Goal: Transaction & Acquisition: Download file/media

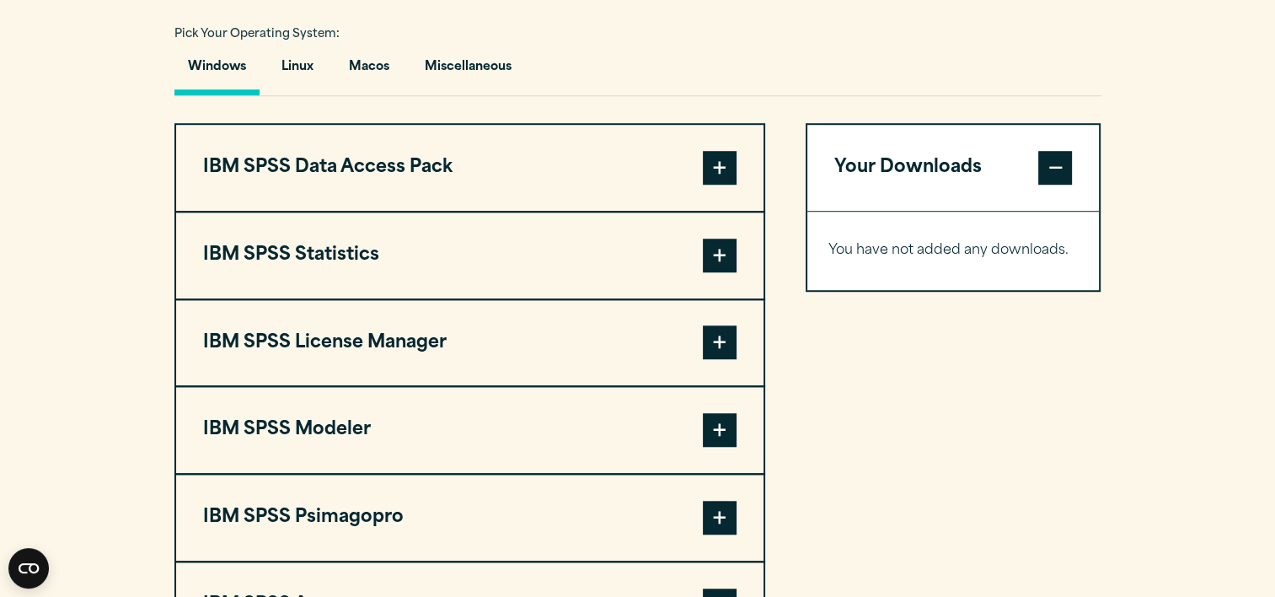
scroll to position [1250, 0]
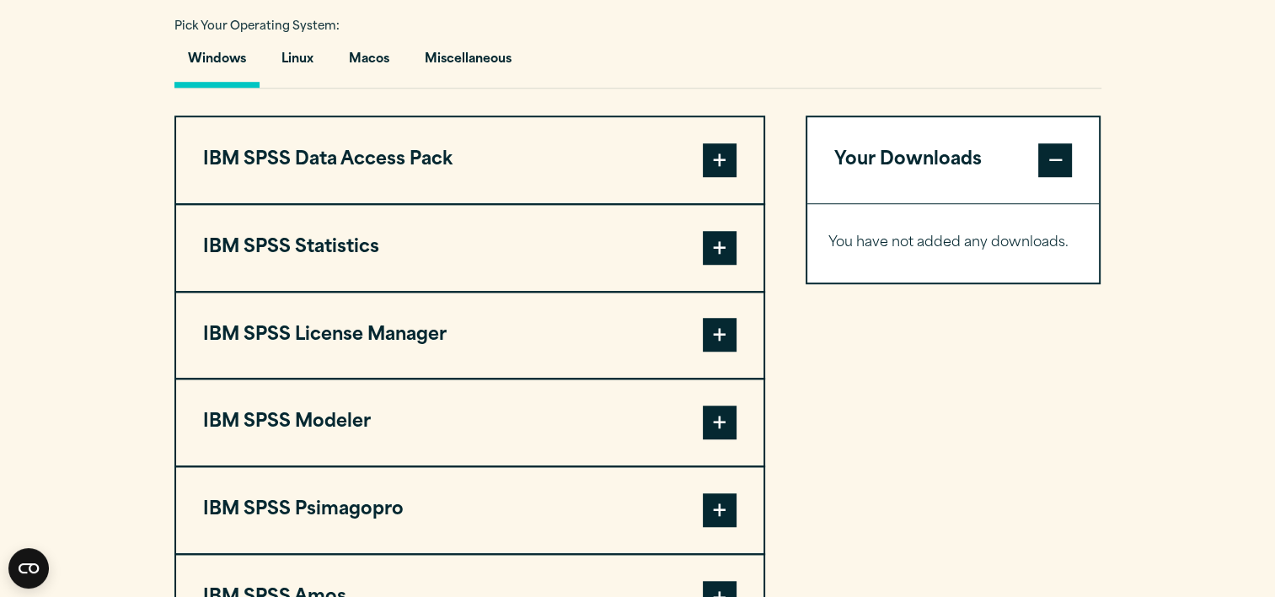
click at [330, 246] on button "IBM SPSS Statistics" at bounding box center [469, 248] width 587 height 86
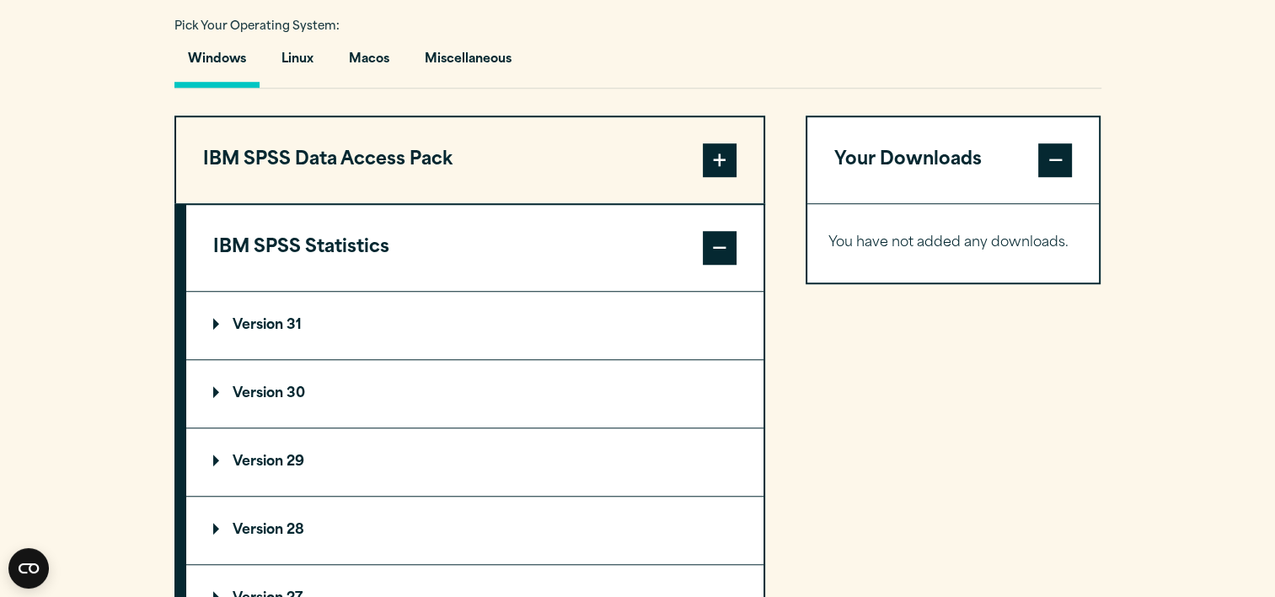
click at [276, 459] on p "Version 29" at bounding box center [258, 461] width 91 height 13
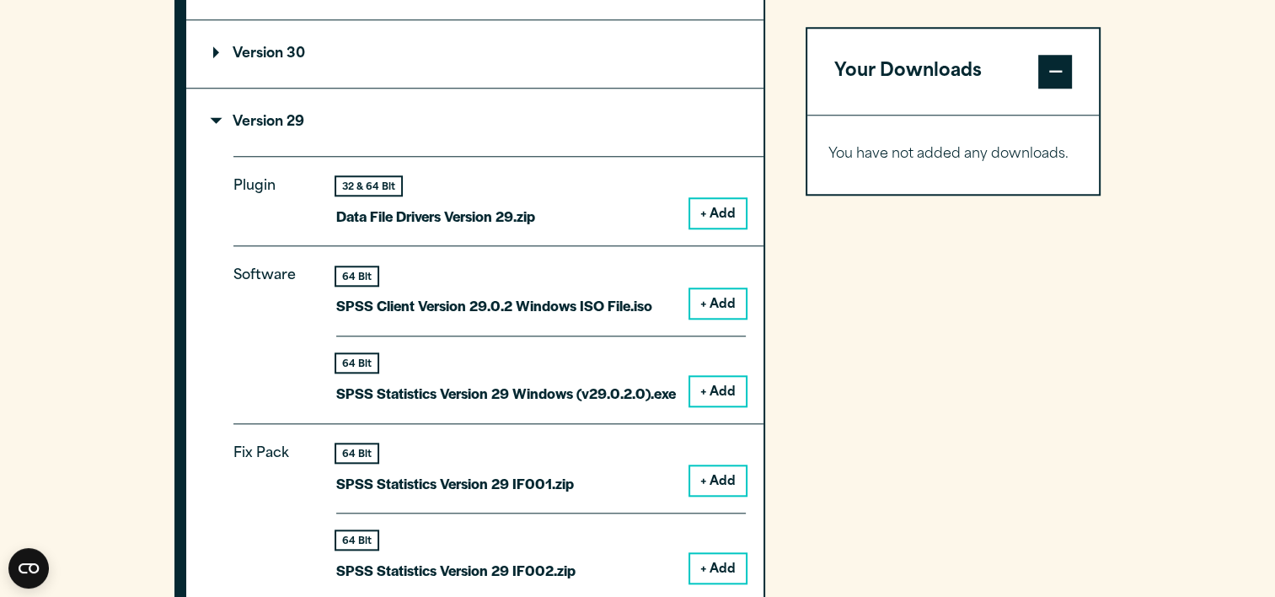
scroll to position [1601, 0]
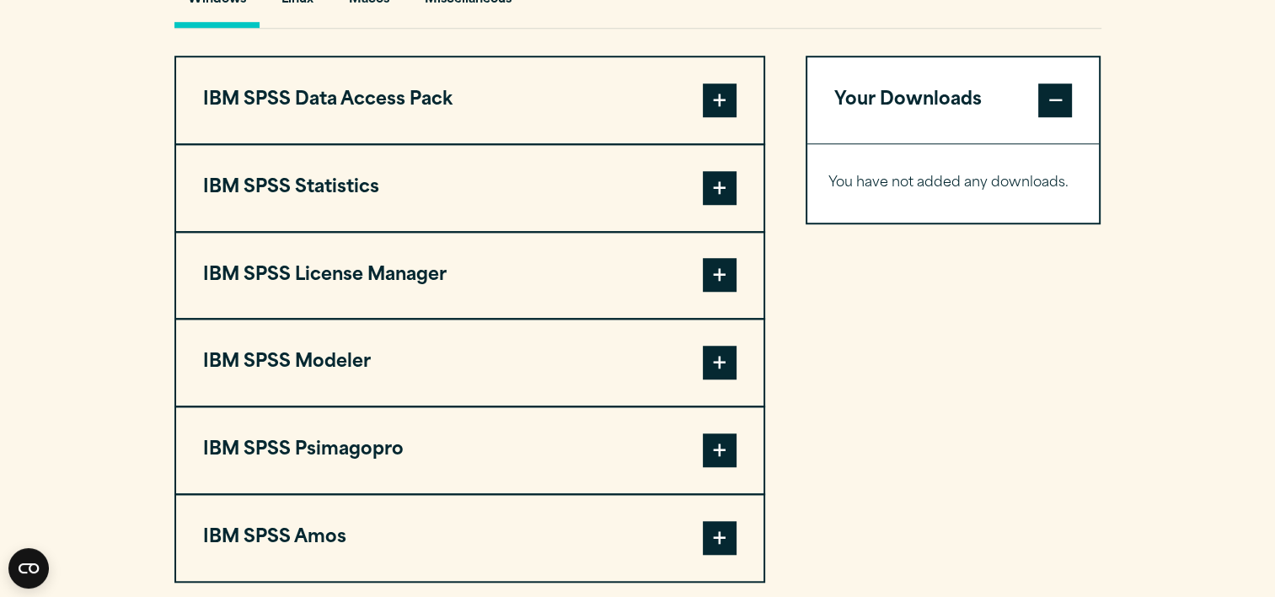
scroll to position [1329, 0]
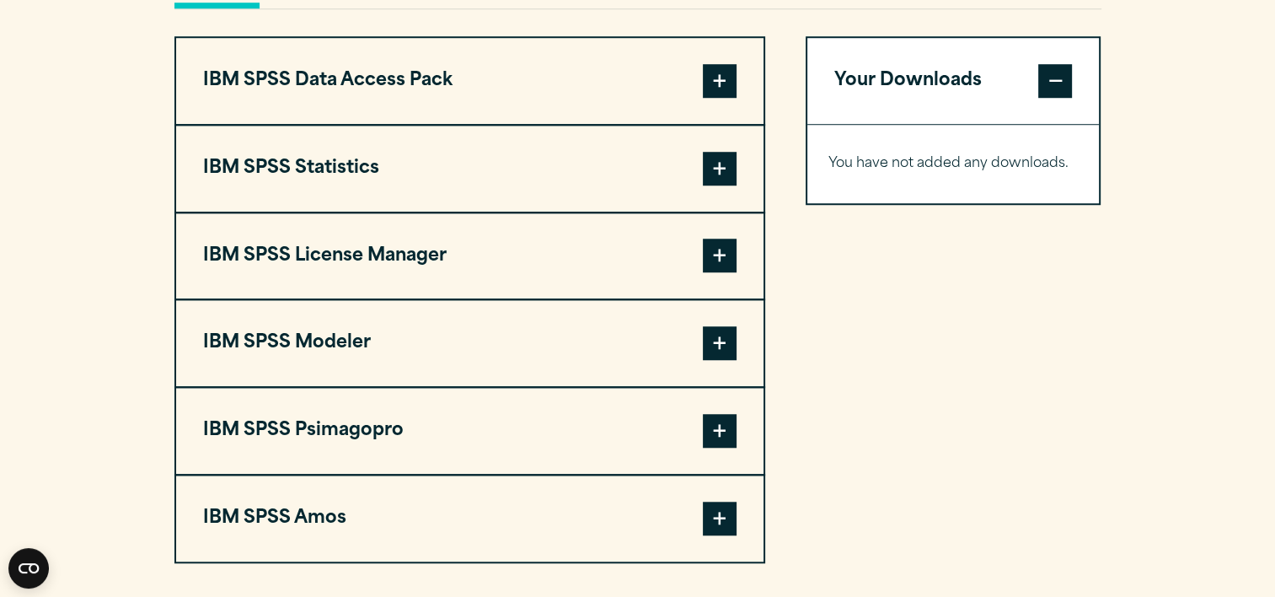
click at [307, 155] on button "IBM SPSS Statistics" at bounding box center [469, 169] width 587 height 86
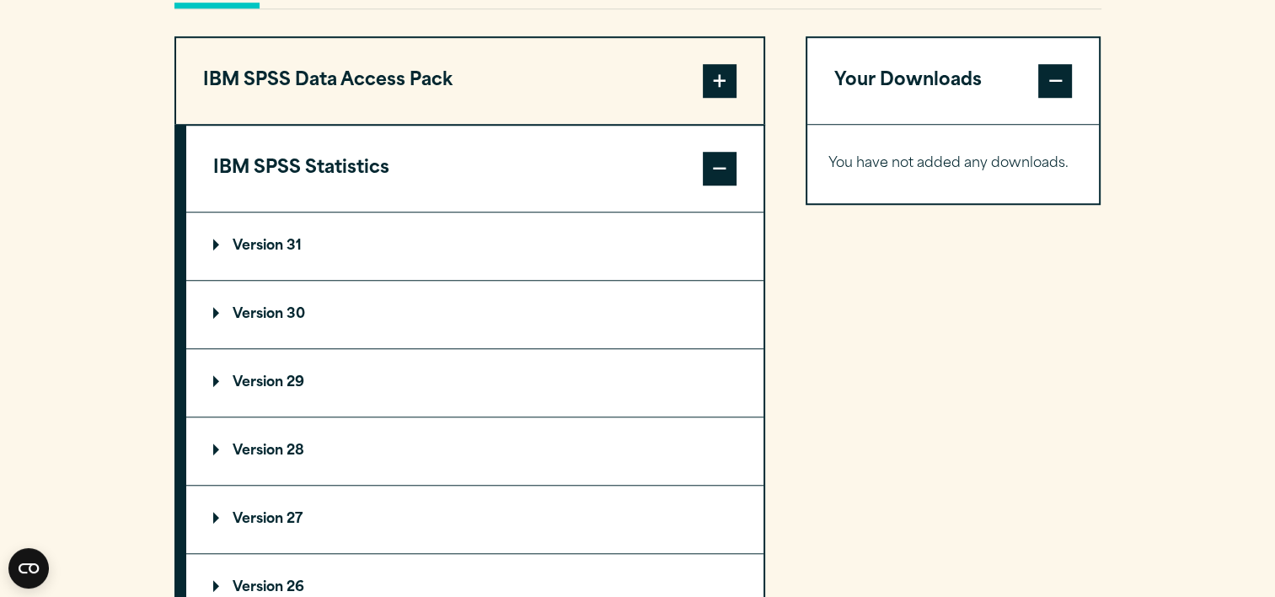
click at [276, 377] on p "Version 29" at bounding box center [258, 382] width 91 height 13
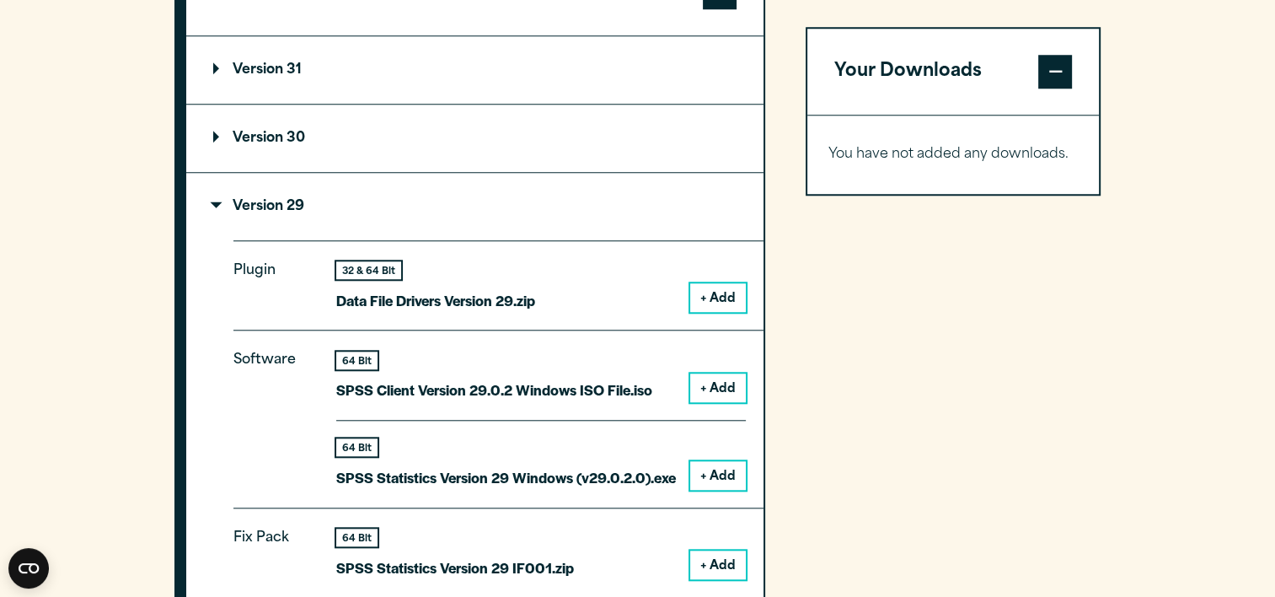
scroll to position [1566, 0]
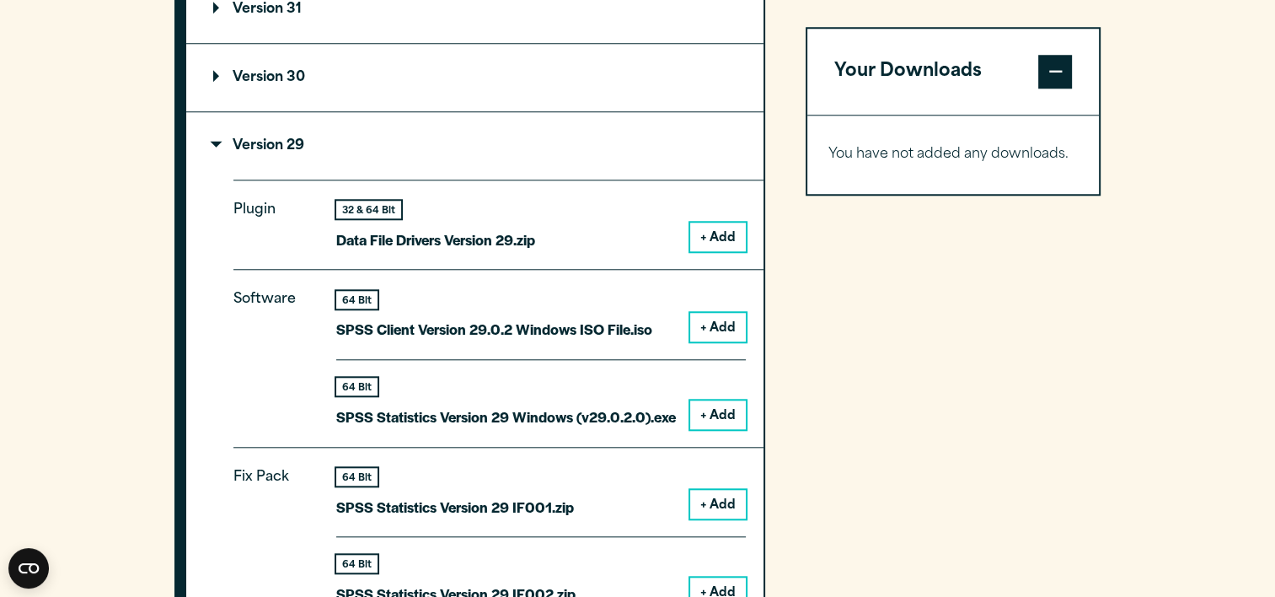
click at [723, 415] on button "+ Add" at bounding box center [718, 414] width 56 height 29
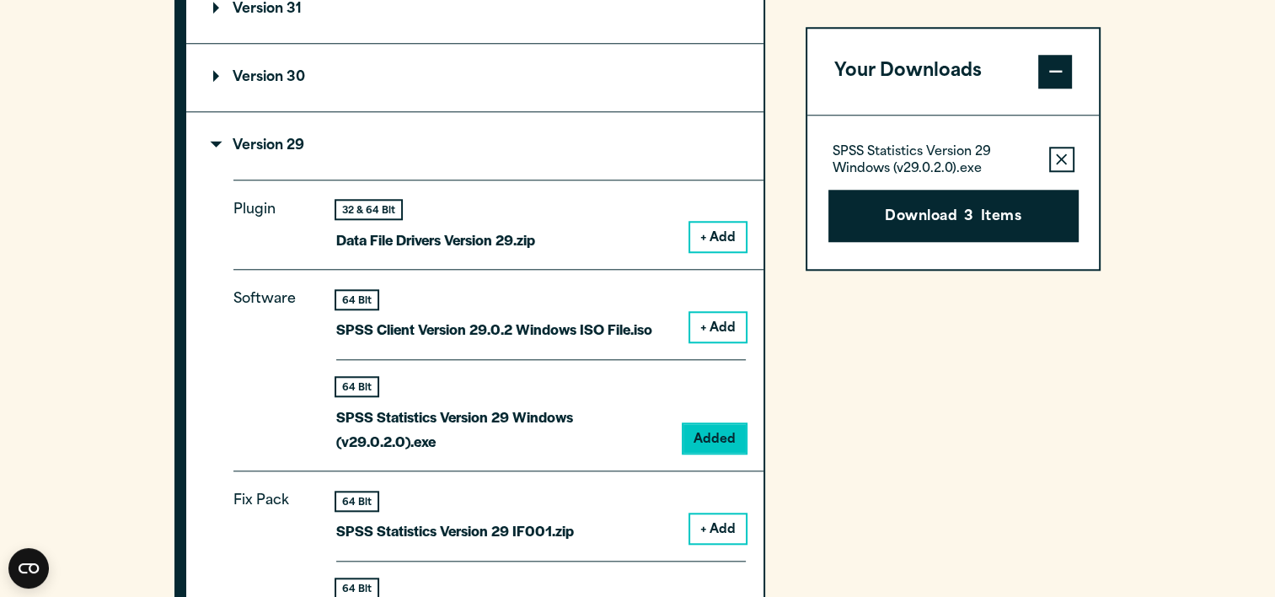
click at [916, 68] on button "Your Downloads" at bounding box center [953, 72] width 292 height 86
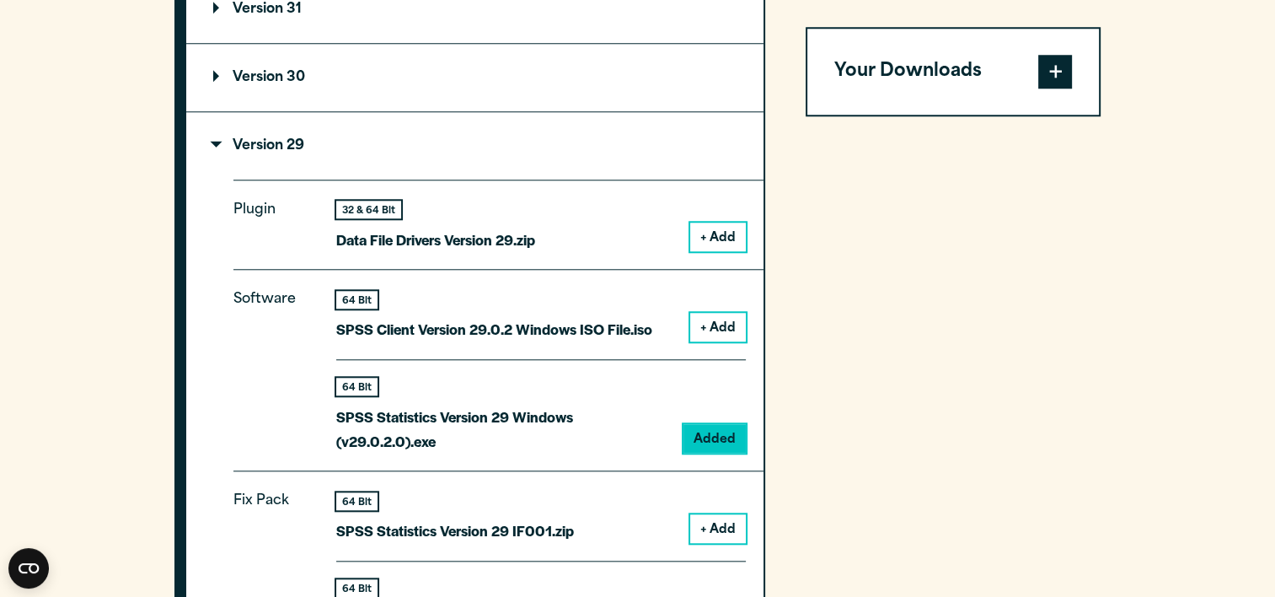
click at [916, 68] on button "Your Downloads" at bounding box center [953, 72] width 292 height 86
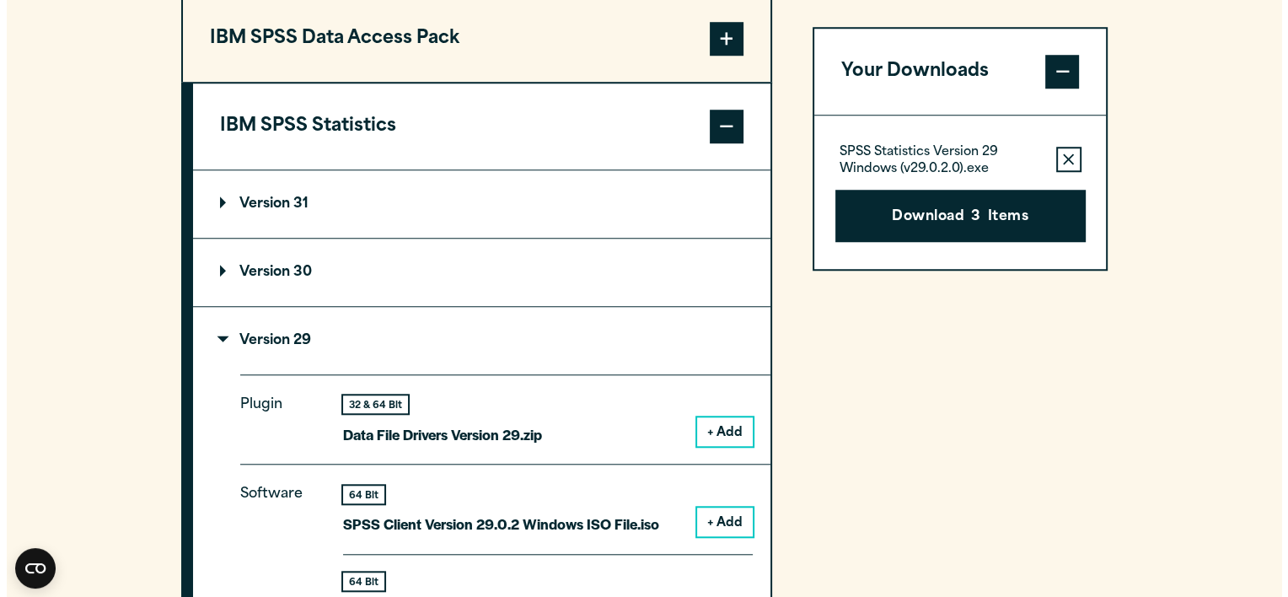
scroll to position [1341, 0]
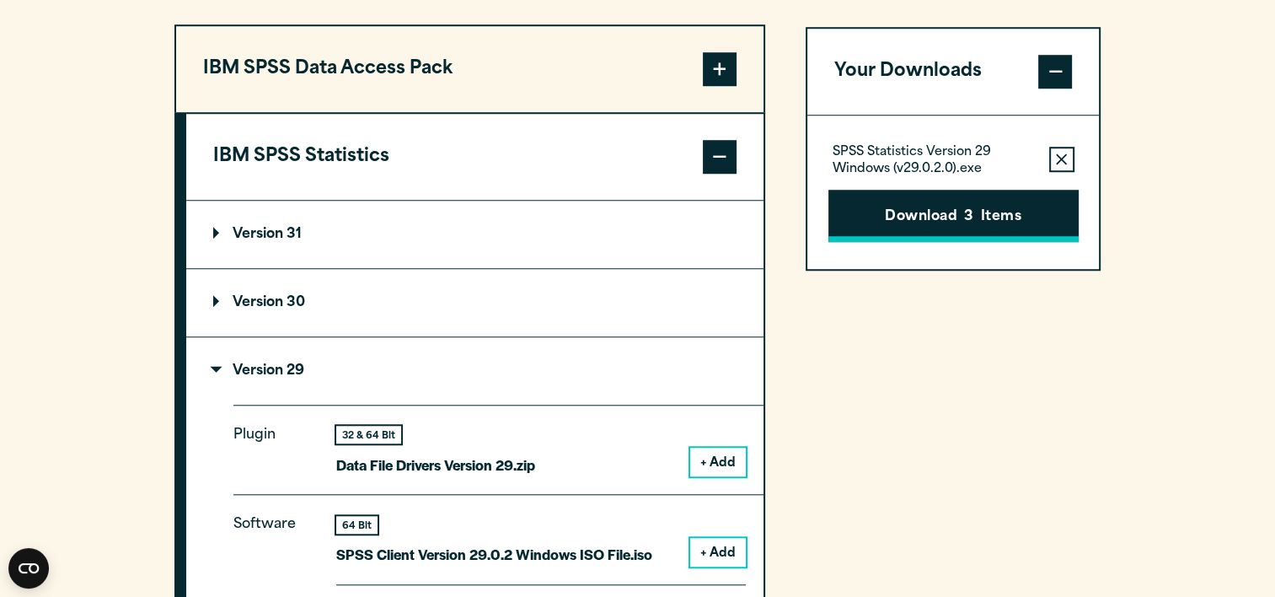
click at [946, 216] on button "Download 3 Items" at bounding box center [953, 216] width 250 height 52
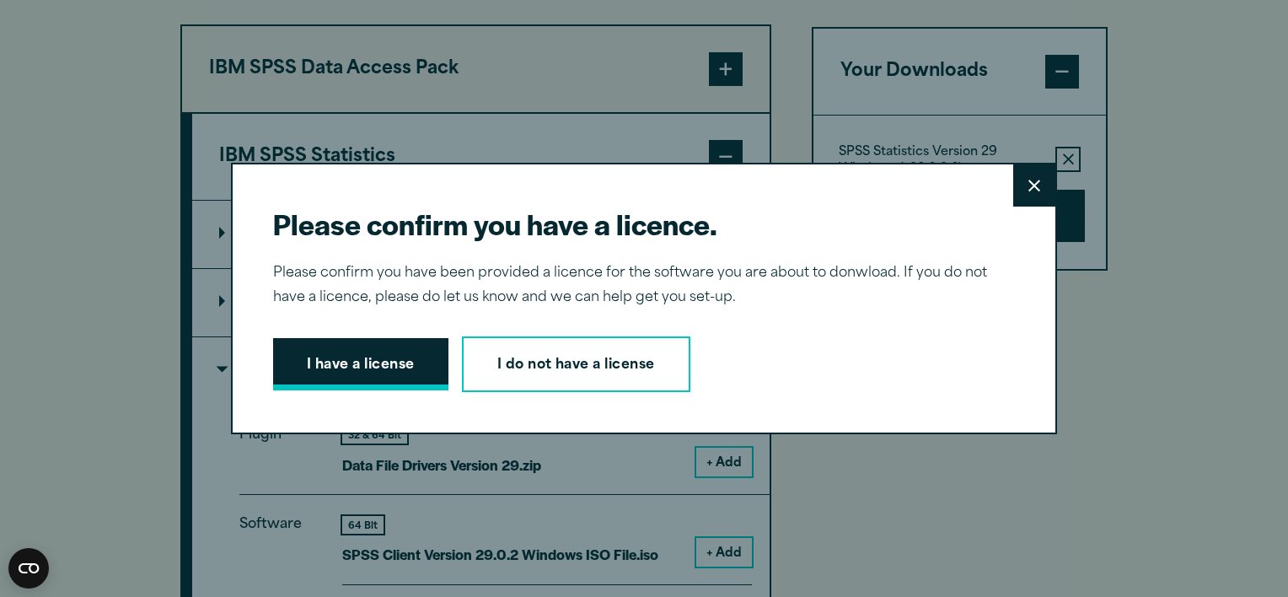
click at [310, 359] on button "I have a license" at bounding box center [360, 364] width 175 height 52
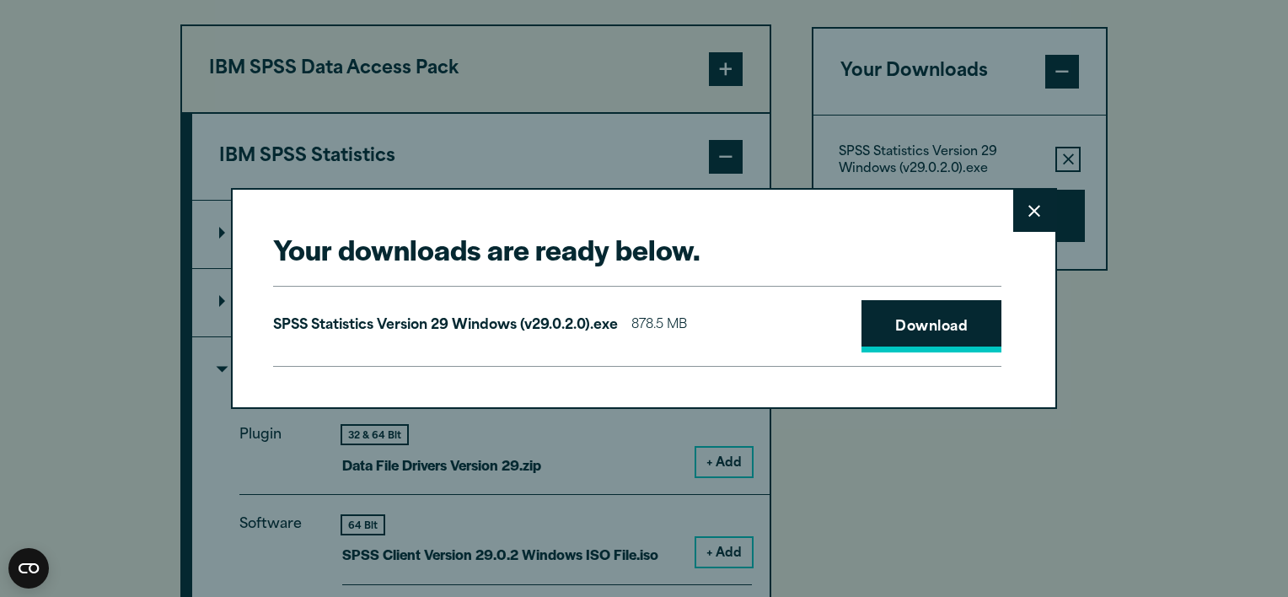
click at [906, 326] on link "Download" at bounding box center [931, 326] width 140 height 52
